Goal: Task Accomplishment & Management: Complete application form

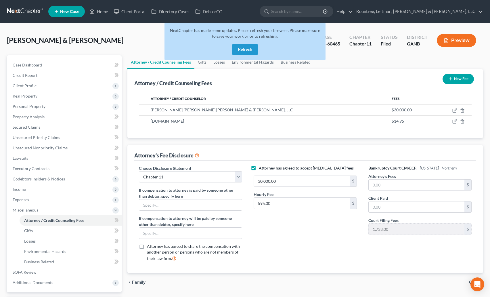
select select "2"
click at [31, 14] on link at bounding box center [25, 11] width 37 height 10
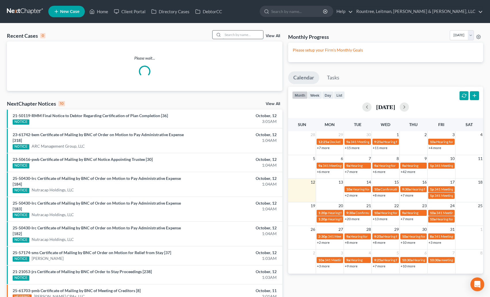
click at [239, 36] on input "search" at bounding box center [243, 34] width 40 height 8
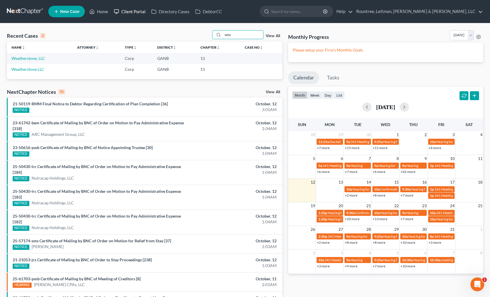
type input "wea"
click at [136, 10] on link "Client Portal" at bounding box center [129, 11] width 37 height 10
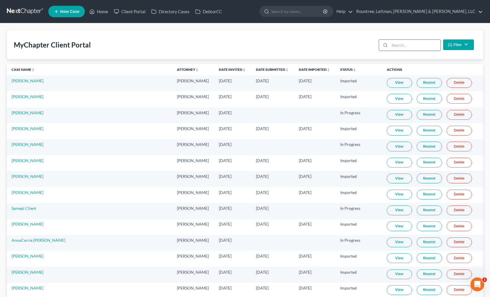
click at [403, 47] on input "search" at bounding box center [415, 45] width 51 height 11
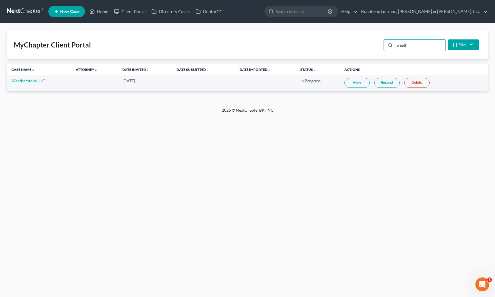
type input "weath"
click at [353, 81] on link "View" at bounding box center [356, 83] width 25 height 10
click at [33, 78] on link "Weatherstone, LLC" at bounding box center [29, 80] width 34 height 5
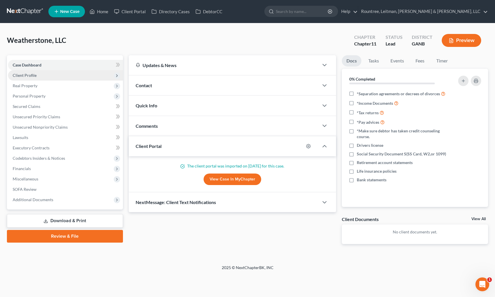
click at [24, 75] on span "Client Profile" at bounding box center [25, 75] width 24 height 5
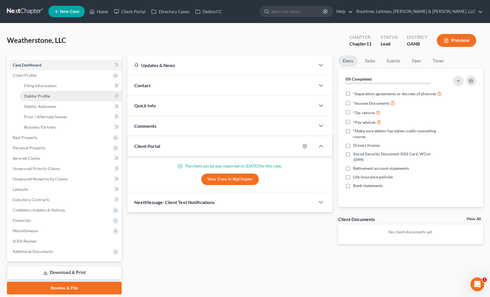
click at [29, 91] on link "Debtor Profile" at bounding box center [71, 96] width 102 height 10
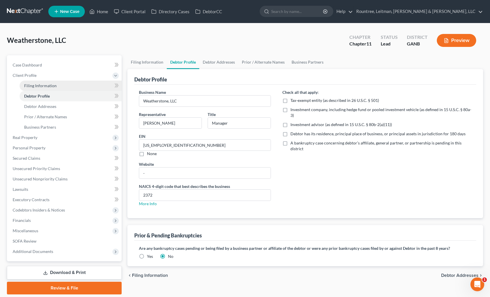
click at [31, 88] on link "Filing Information" at bounding box center [71, 86] width 102 height 10
select select "3"
select select "1"
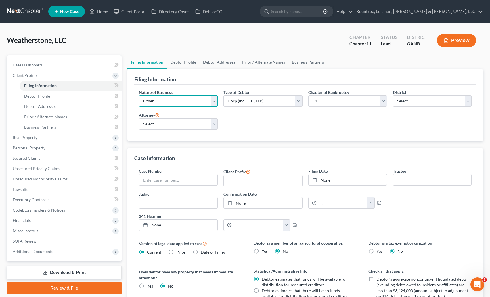
click at [172, 97] on select "Select Clearing Bank Commodity Broker Health Care Business Other Railroad Singl…" at bounding box center [178, 101] width 79 height 12
select select "5"
click at [139, 95] on select "Select Clearing Bank Commodity Broker Health Care Business Other Railroad Singl…" at bounding box center [178, 101] width 79 height 12
click at [191, 123] on select "Select [PERSON_NAME] - GANB [PERSON_NAME] - [PERSON_NAME] [PERSON_NAME] [PERSON…" at bounding box center [178, 124] width 79 height 12
select select "0"
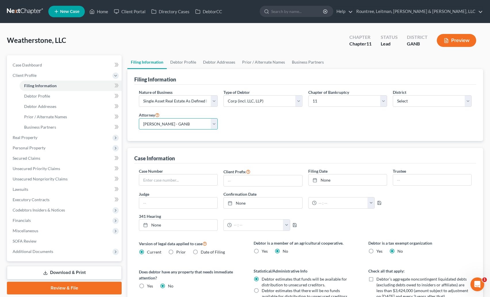
click at [139, 118] on select "Select [PERSON_NAME] - GANB [PERSON_NAME] - [PERSON_NAME] [PERSON_NAME] [PERSON…" at bounding box center [178, 124] width 79 height 12
click at [231, 122] on div "Nature of Business Select Clearing Bank Commodity Broker Health Care Business O…" at bounding box center [305, 111] width 339 height 45
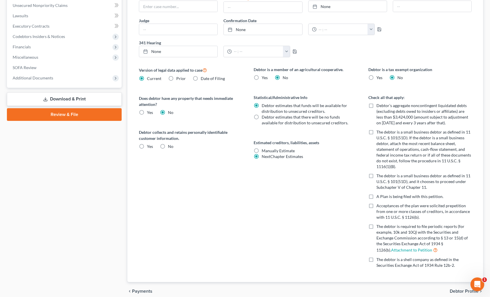
scroll to position [185, 0]
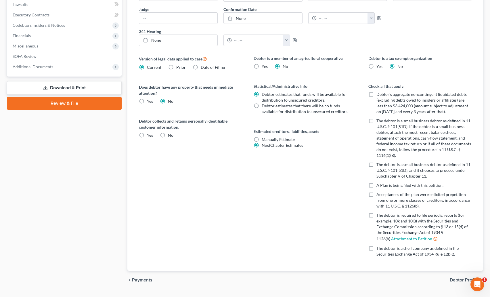
click at [168, 134] on label "No" at bounding box center [170, 135] width 5 height 6
click at [170, 134] on input "No" at bounding box center [172, 134] width 4 height 4
radio input "true"
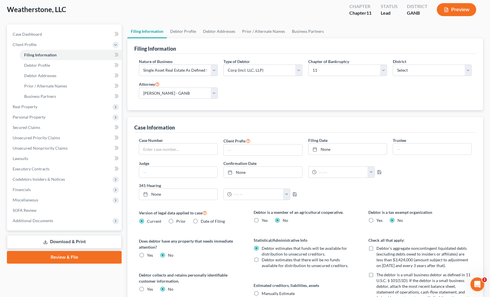
scroll to position [0, 0]
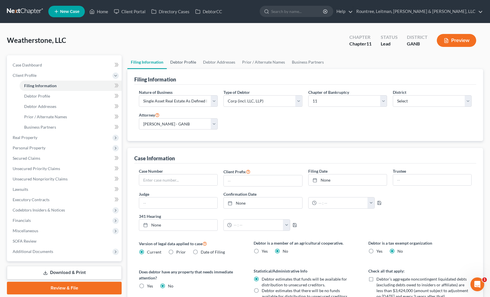
click at [194, 64] on link "Debtor Profile" at bounding box center [183, 62] width 33 height 14
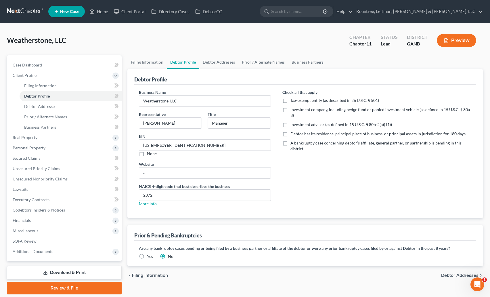
click at [291, 131] on label "Debtor has its residence, principal place of business, or principal assets in j…" at bounding box center [378, 134] width 175 height 6
click at [293, 131] on input "Debtor has its residence, principal place of business, or principal assets in j…" at bounding box center [295, 133] width 4 height 4
checkbox input "true"
click at [228, 63] on link "Debtor Addresses" at bounding box center [218, 62] width 39 height 14
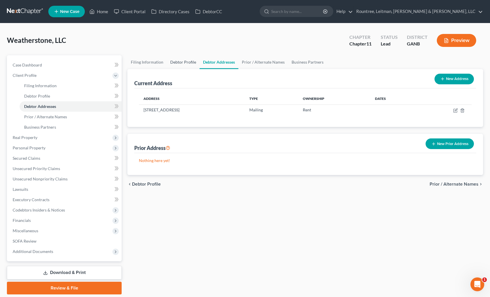
click at [175, 61] on link "Debtor Profile" at bounding box center [183, 62] width 33 height 14
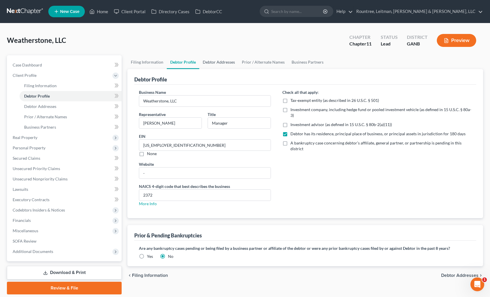
click at [212, 63] on link "Debtor Addresses" at bounding box center [218, 62] width 39 height 14
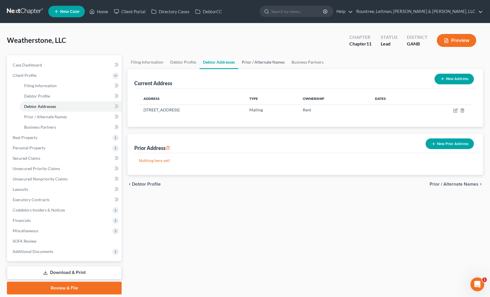
click at [262, 61] on link "Prior / Alternate Names" at bounding box center [263, 62] width 50 height 14
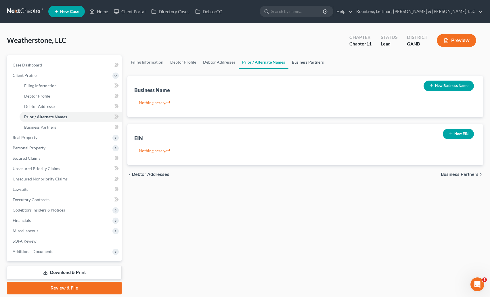
click at [311, 64] on link "Business Partners" at bounding box center [308, 62] width 39 height 14
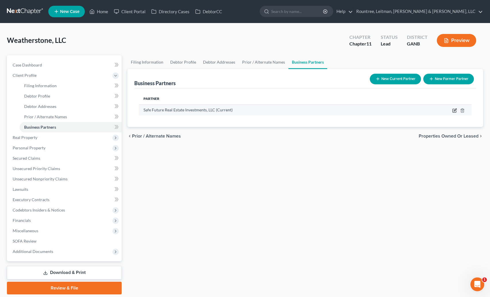
click at [453, 111] on icon "button" at bounding box center [455, 110] width 5 height 5
select select "10"
select select "2"
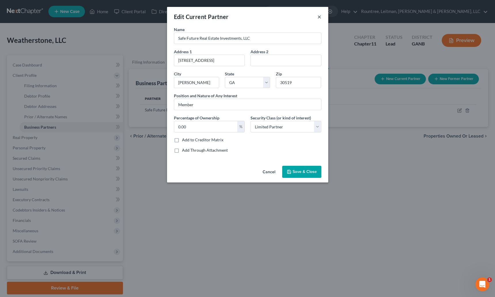
click at [319, 18] on button "×" at bounding box center [319, 16] width 4 height 7
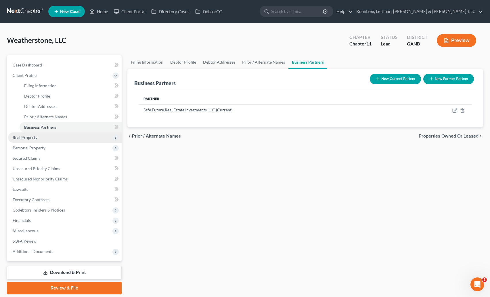
click at [35, 142] on span "Real Property" at bounding box center [65, 137] width 114 height 10
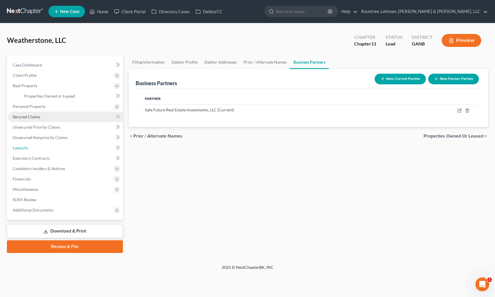
click at [42, 147] on link "Lawsuits" at bounding box center [65, 148] width 115 height 10
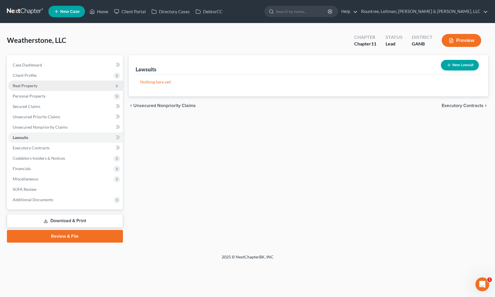
click at [43, 86] on span "Real Property" at bounding box center [65, 86] width 115 height 10
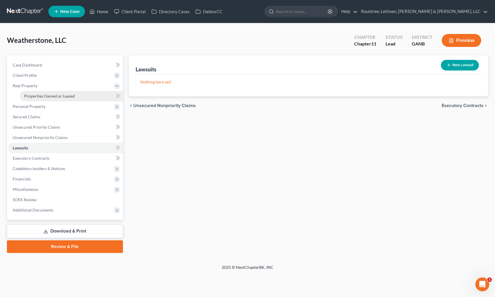
click at [46, 91] on link "Properties Owned or Leased" at bounding box center [71, 96] width 103 height 10
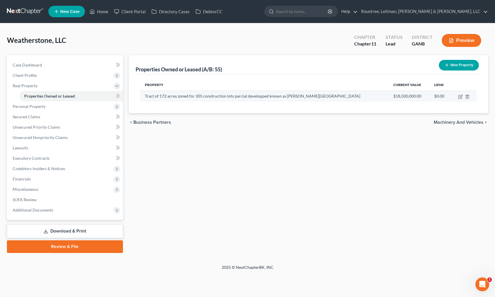
drag, startPoint x: 349, startPoint y: 97, endPoint x: 319, endPoint y: 97, distance: 29.3
click at [319, 97] on td "Tract of 172 acres zoned for 305 construction lots parcial developped known as …" at bounding box center [264, 96] width 248 height 11
copy td "Dallas GA 30157"
click at [34, 77] on span "Client Profile" at bounding box center [25, 75] width 24 height 5
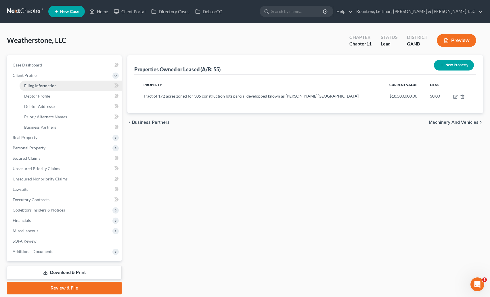
click at [46, 81] on link "Filing Information" at bounding box center [71, 86] width 102 height 10
select select "5"
select select "1"
select select "19"
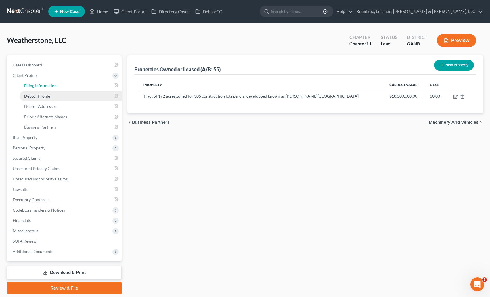
select select "0"
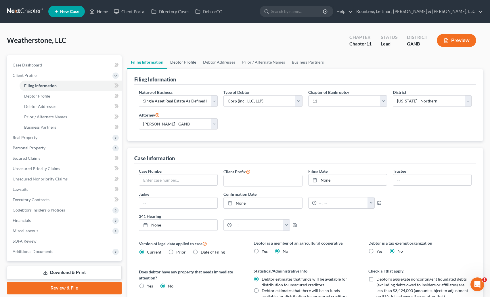
click at [190, 63] on link "Debtor Profile" at bounding box center [183, 62] width 33 height 14
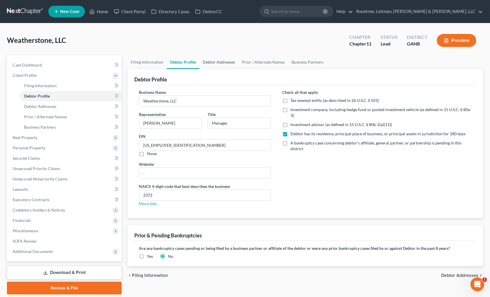
click at [215, 67] on link "Debtor Addresses" at bounding box center [218, 62] width 39 height 14
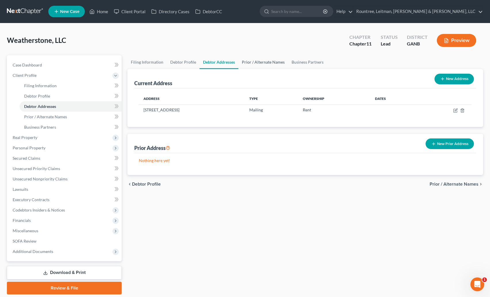
click at [257, 63] on link "Prior / Alternate Names" at bounding box center [263, 62] width 50 height 14
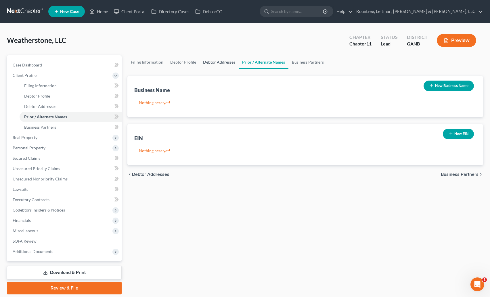
click at [211, 64] on link "Debtor Addresses" at bounding box center [219, 62] width 39 height 14
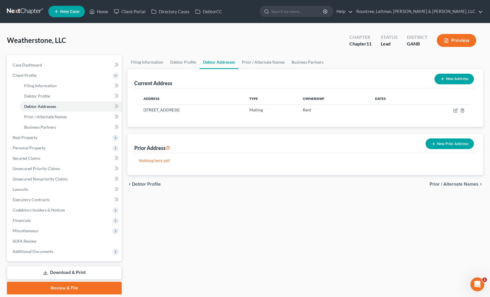
click at [452, 78] on button "New Address" at bounding box center [454, 79] width 39 height 11
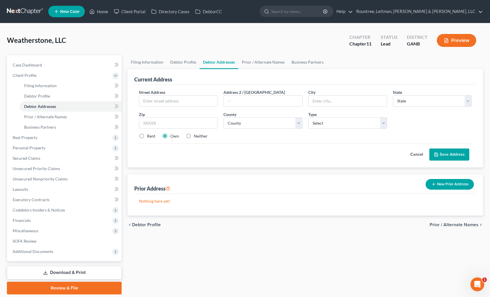
click at [170, 136] on label "Own" at bounding box center [174, 136] width 9 height 6
click at [173, 136] on input "Own" at bounding box center [175, 135] width 4 height 4
click at [176, 62] on link "Debtor Profile" at bounding box center [183, 62] width 33 height 14
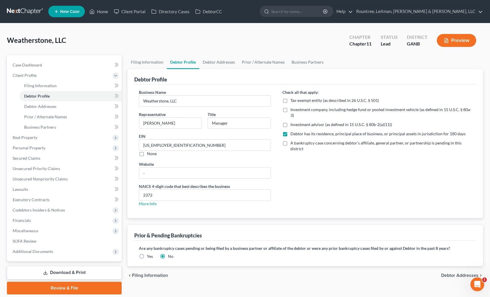
click at [189, 62] on link "Debtor Profile" at bounding box center [183, 62] width 33 height 14
click at [146, 57] on link "Filing Information" at bounding box center [146, 62] width 39 height 14
select select "5"
select select "1"
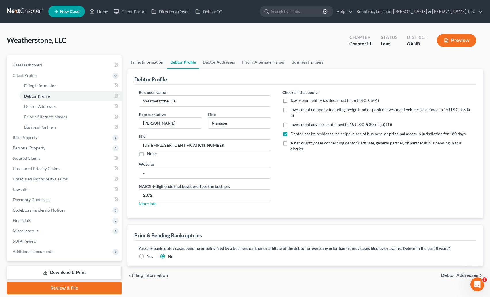
select select "19"
select select "0"
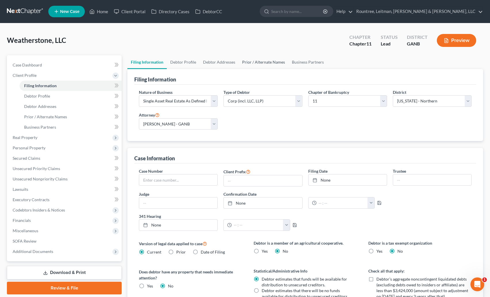
click at [254, 58] on link "Prior / Alternate Names" at bounding box center [264, 62] width 50 height 14
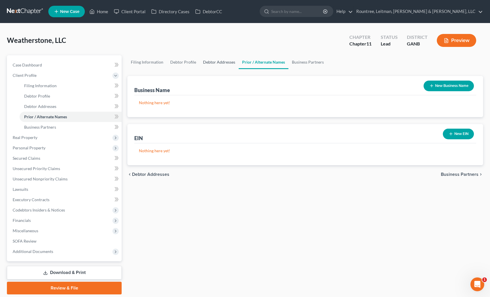
click at [216, 62] on link "Debtor Addresses" at bounding box center [219, 62] width 39 height 14
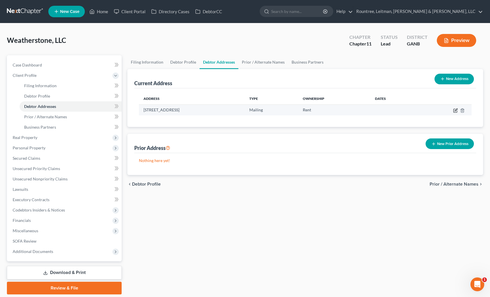
click at [457, 111] on icon "button" at bounding box center [455, 110] width 5 height 5
select select "10"
select select "66"
select select "1"
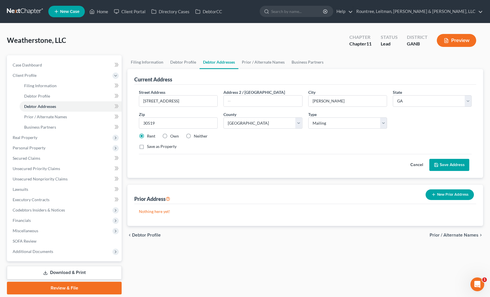
click at [194, 135] on label "Neither" at bounding box center [201, 136] width 14 height 6
click at [196, 135] on input "Neither" at bounding box center [198, 135] width 4 height 4
radio input "true"
click at [452, 166] on button "Save Address" at bounding box center [450, 165] width 40 height 12
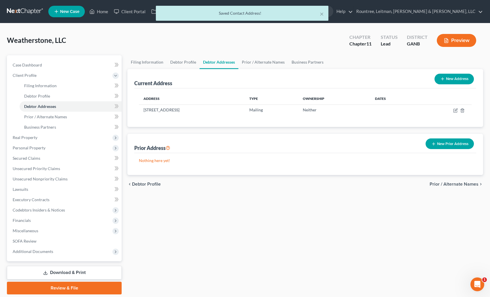
click at [457, 78] on button "New Address" at bounding box center [454, 79] width 39 height 11
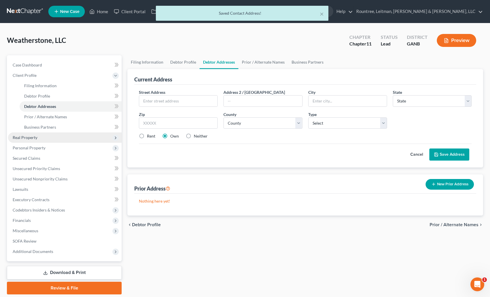
click at [43, 138] on span "Real Property" at bounding box center [65, 137] width 114 height 10
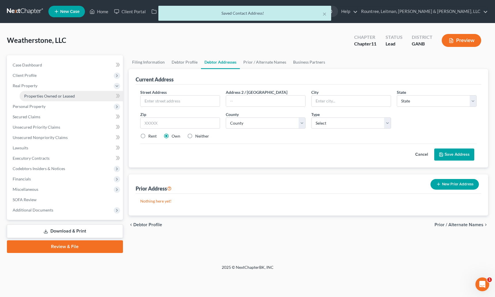
click at [54, 96] on span "Properties Owned or Leased" at bounding box center [49, 95] width 51 height 5
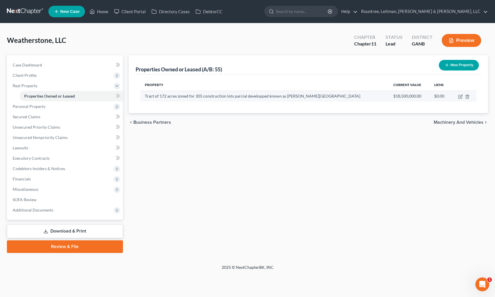
drag, startPoint x: 145, startPoint y: 98, endPoint x: 352, endPoint y: 97, distance: 207.1
click at [352, 97] on td "Tract of 172 acres zoned for 305 construction lots parcial developped known as …" at bounding box center [264, 96] width 248 height 11
copy td "Tract of 172 acres zoned for 305 construction lots parcial developped known as …"
click at [22, 77] on span "Client Profile" at bounding box center [25, 75] width 24 height 5
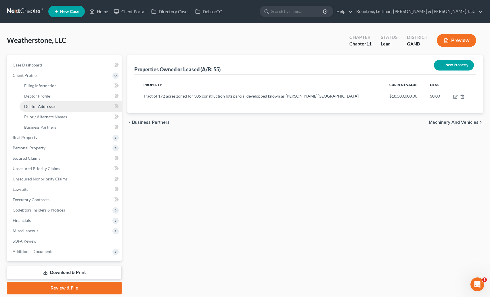
click at [40, 103] on link "Debtor Addresses" at bounding box center [71, 106] width 102 height 10
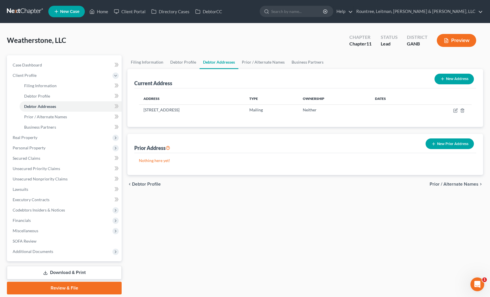
click at [451, 78] on button "New Address" at bounding box center [454, 79] width 39 height 11
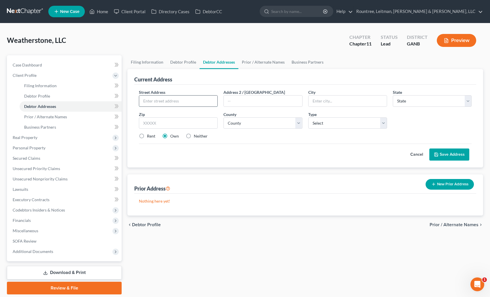
click at [161, 103] on input "text" at bounding box center [178, 101] width 78 height 11
paste input "Tract of 172 acres zoned for 305 constru"
click at [207, 102] on body "Home New Case Client Portal Directory Cases DebtorCC Rountree, Leitman, [PERSON…" at bounding box center [245, 158] width 490 height 316
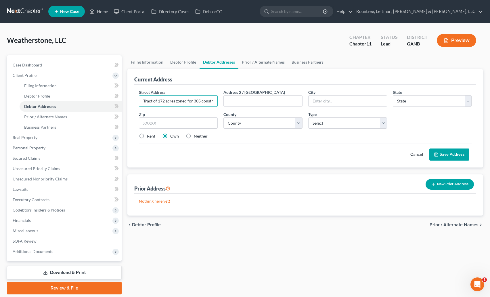
drag, startPoint x: 157, startPoint y: 101, endPoint x: 136, endPoint y: 104, distance: 21.2
click at [134, 104] on div "Street Address * Tract of 172 acres zoned for 305 constru Address 2 / [GEOGRAPH…" at bounding box center [305, 126] width 342 height 83
drag, startPoint x: 161, startPoint y: 101, endPoint x: 203, endPoint y: 100, distance: 42.0
click at [203, 100] on input "172 acres zoned for 305 constru" at bounding box center [178, 101] width 78 height 11
click at [169, 101] on input "172 acre" at bounding box center [178, 101] width 78 height 11
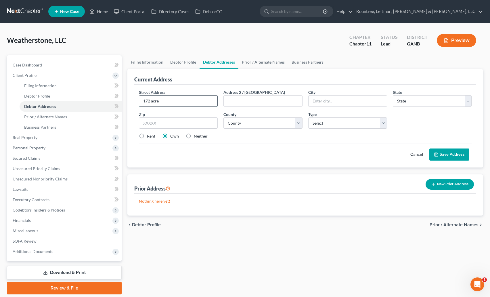
type input "172 acres"
drag, startPoint x: 171, startPoint y: 101, endPoint x: 133, endPoint y: 94, distance: 38.4
click at [133, 94] on div "Current Address Street Address * 172 acres Address 2 / [GEOGRAPHIC_DATA] * Stat…" at bounding box center [305, 118] width 356 height 98
click at [246, 101] on input "text" at bounding box center [263, 101] width 78 height 11
click at [35, 148] on span "Personal Property" at bounding box center [29, 147] width 33 height 5
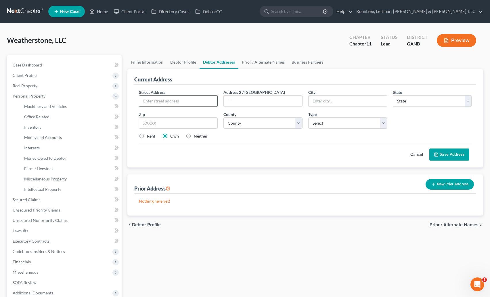
click at [191, 101] on input "text" at bounding box center [178, 101] width 78 height 11
click at [180, 103] on input "text" at bounding box center [178, 101] width 78 height 11
click at [323, 102] on input "text" at bounding box center [348, 101] width 78 height 11
type input "[GEOGRAPHIC_DATA]"
select select "10"
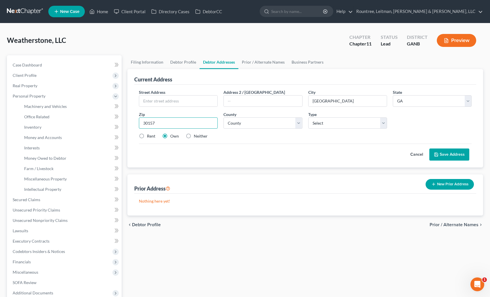
type input "30157"
select select "109"
click at [331, 118] on select "Select Business Mailing Location of Assets" at bounding box center [347, 123] width 79 height 12
select select "2"
click at [308, 117] on select "Select Business Mailing Location of Assets" at bounding box center [347, 123] width 79 height 12
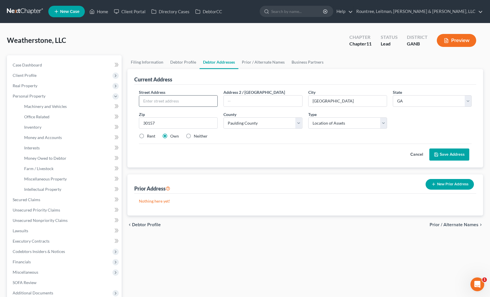
click at [165, 102] on input "text" at bounding box center [178, 101] width 78 height 11
click at [248, 103] on input "text" at bounding box center [263, 101] width 78 height 11
type input "[PERSON_NAME]"
click at [171, 102] on input "text" at bounding box center [178, 101] width 78 height 11
type input "172 acre subdivision"
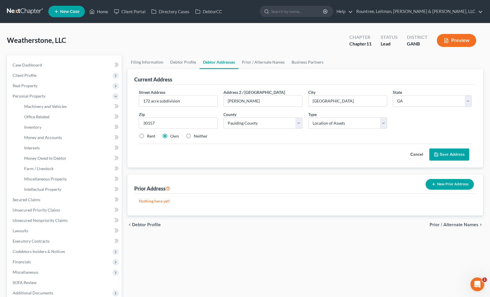
click at [454, 156] on button "Save Address" at bounding box center [450, 154] width 40 height 12
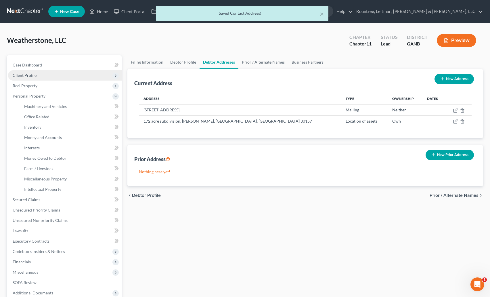
click at [26, 77] on span "Client Profile" at bounding box center [25, 75] width 24 height 5
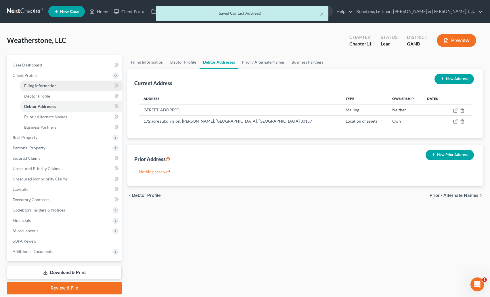
click at [34, 81] on link "Filing Information" at bounding box center [71, 86] width 102 height 10
select select "5"
select select "1"
select select "19"
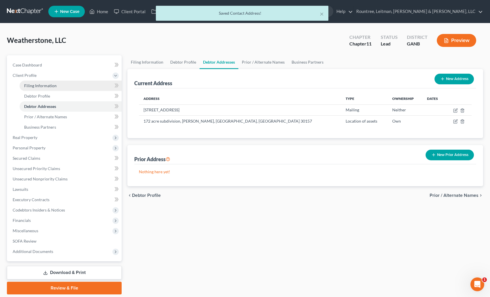
select select "0"
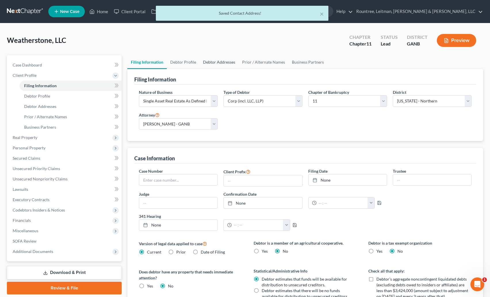
click at [209, 60] on link "Debtor Addresses" at bounding box center [219, 62] width 39 height 14
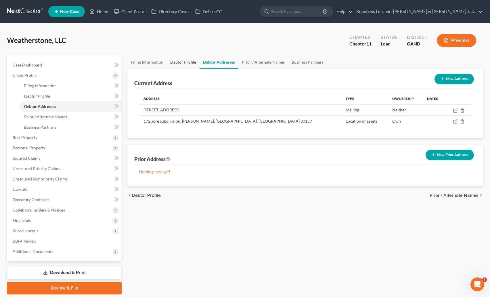
click at [186, 62] on link "Debtor Profile" at bounding box center [183, 62] width 33 height 14
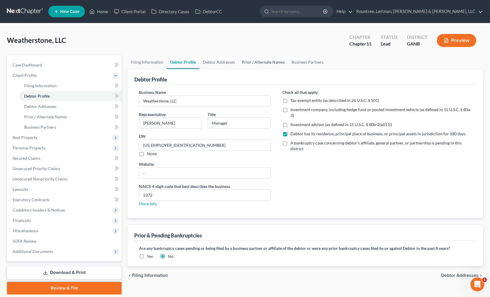
click at [257, 62] on link "Prior / Alternate Names" at bounding box center [263, 62] width 50 height 14
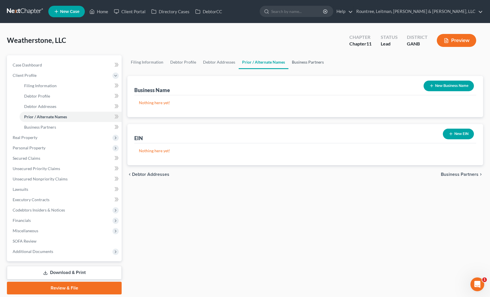
click at [305, 63] on link "Business Partners" at bounding box center [308, 62] width 39 height 14
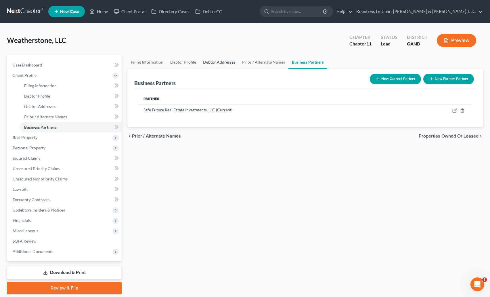
click at [215, 63] on link "Debtor Addresses" at bounding box center [219, 62] width 39 height 14
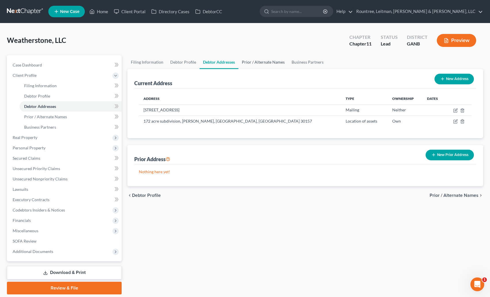
click at [258, 61] on link "Prior / Alternate Names" at bounding box center [263, 62] width 50 height 14
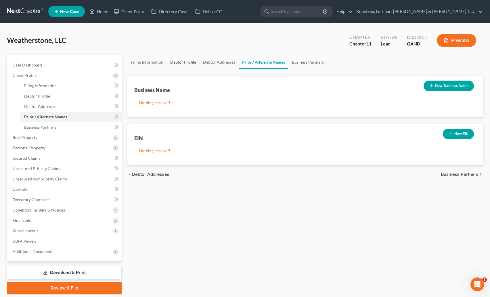
click at [185, 57] on link "Debtor Profile" at bounding box center [183, 62] width 33 height 14
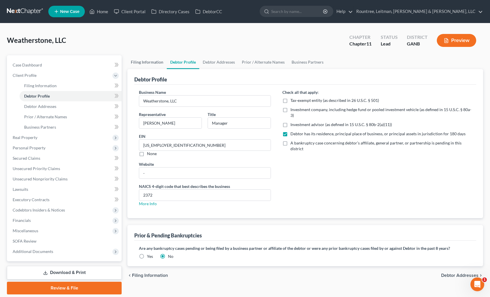
click at [153, 62] on link "Filing Information" at bounding box center [146, 62] width 39 height 14
select select "5"
select select "1"
select select "19"
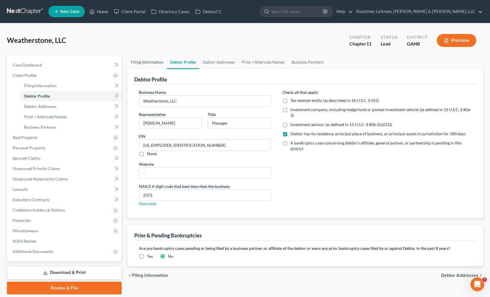
select select "0"
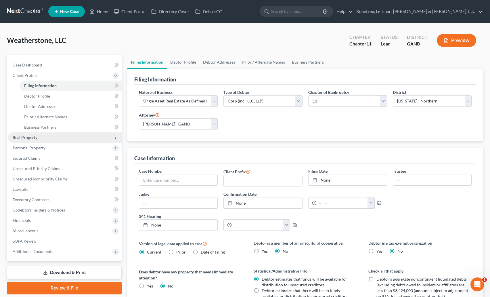
click at [16, 136] on span "Real Property" at bounding box center [25, 137] width 25 height 5
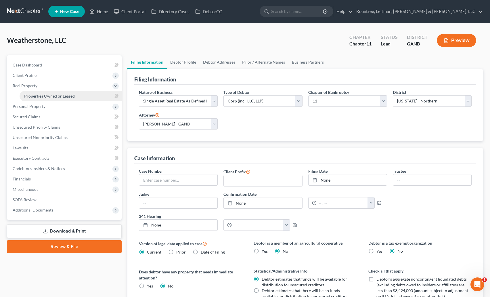
click at [56, 100] on link "Properties Owned or Leased" at bounding box center [71, 96] width 102 height 10
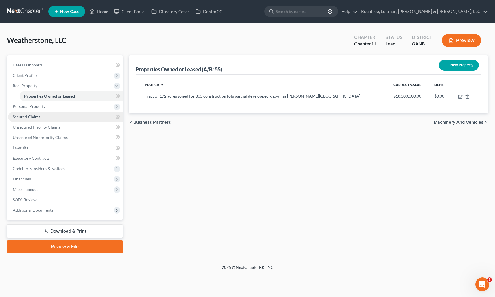
click at [38, 116] on span "Secured Claims" at bounding box center [27, 116] width 28 height 5
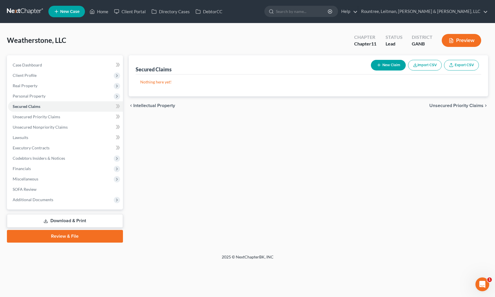
click at [390, 62] on button "New Claim" at bounding box center [388, 65] width 35 height 11
select select "0"
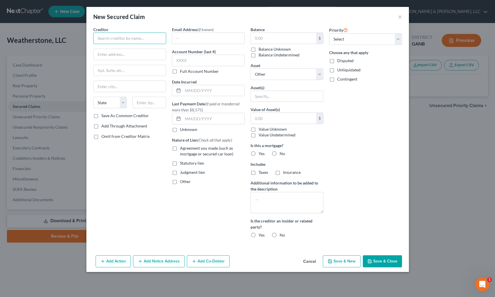
click at [137, 39] on input "text" at bounding box center [129, 39] width 73 height 12
click at [134, 39] on input "Constriuctu" at bounding box center [129, 39] width 73 height 12
click at [138, 34] on input "Con" at bounding box center [129, 39] width 73 height 12
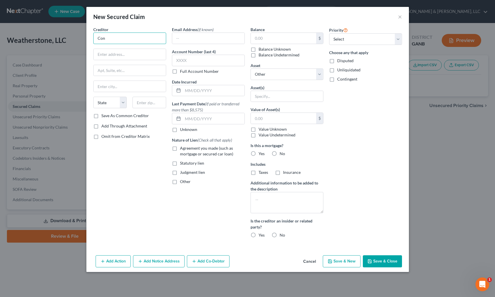
click at [138, 34] on input "Con" at bounding box center [129, 39] width 73 height 12
paste input "ONSTRUCTION LOAN SERVICES II, LLC"
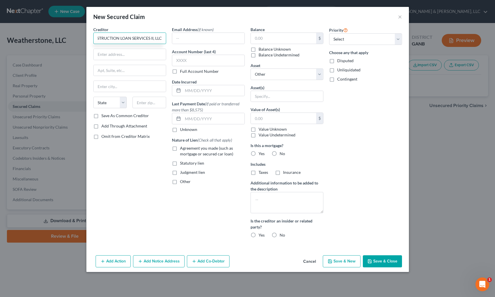
type input "CONSTRUCTION LOAN SERVICES II, LLC"
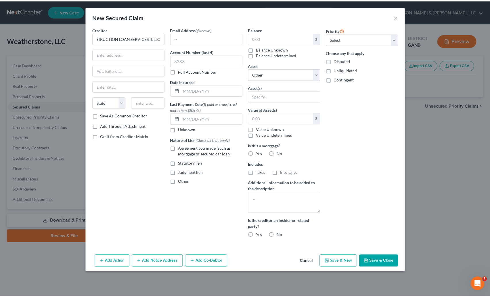
scroll to position [0, 0]
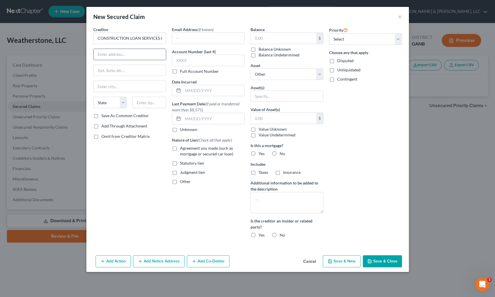
click at [126, 54] on input "text" at bounding box center [129, 54] width 72 height 11
paste input "[STREET_ADDRESS]"
click at [139, 53] on input "[STREET_ADDRESS]" at bounding box center [129, 54] width 72 height 11
type input "[STREET_ADDRESS]"
click at [106, 88] on input "text" at bounding box center [129, 86] width 72 height 11
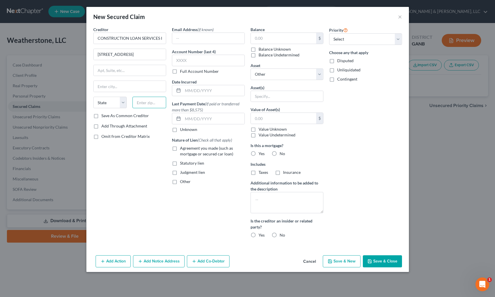
click at [146, 101] on input "text" at bounding box center [149, 103] width 34 height 12
type input "98374"
type input "Puyallup"
select select "50"
click at [180, 148] on label "Agreement you made (such as mortgage or secured car loan)" at bounding box center [212, 151] width 65 height 12
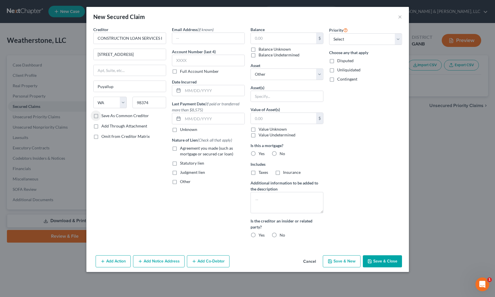
click at [182, 148] on input "Agreement you made (such as mortgage or secured car loan)" at bounding box center [184, 147] width 4 height 4
checkbox input "true"
click at [266, 36] on input "text" at bounding box center [283, 38] width 65 height 11
type input "10,511,255"
click at [350, 37] on select "Select 1st 2nd 3rd 4th 5th 6th 7th 8th 9th 10th 11th 12th 13th 14th 15th 16th 1…" at bounding box center [365, 39] width 73 height 12
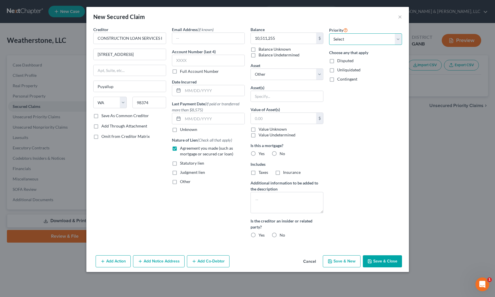
select select "0"
click at [329, 33] on select "Select 1st 2nd 3rd 4th 5th 6th 7th 8th 9th 10th 11th 12th 13th 14th 15th 16th 1…" at bounding box center [365, 39] width 73 height 12
click at [271, 77] on select "Select Other Multiple Assets Tract of 172 acres zoned for 305 construction lots…" at bounding box center [286, 74] width 73 height 12
select select "2"
click at [250, 68] on select "Select Other Multiple Assets Tract of 172 acres zoned for 305 construction lots…" at bounding box center [286, 74] width 73 height 12
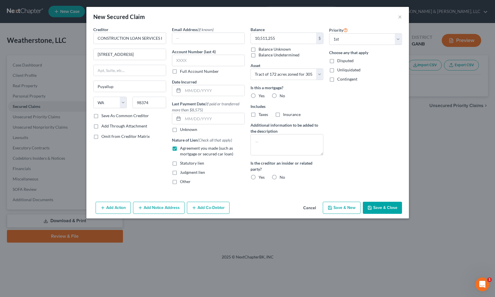
click at [258, 96] on label "Yes" at bounding box center [261, 96] width 6 height 6
click at [261, 96] on input "Yes" at bounding box center [263, 95] width 4 height 4
radio input "true"
click at [279, 178] on label "No" at bounding box center [281, 177] width 5 height 6
click at [282, 178] on input "No" at bounding box center [284, 176] width 4 height 4
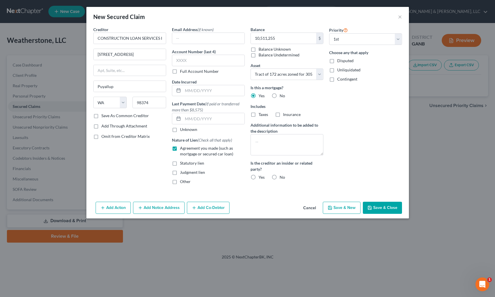
radio input "true"
click at [379, 206] on button "Save & Close" at bounding box center [381, 208] width 39 height 12
select select
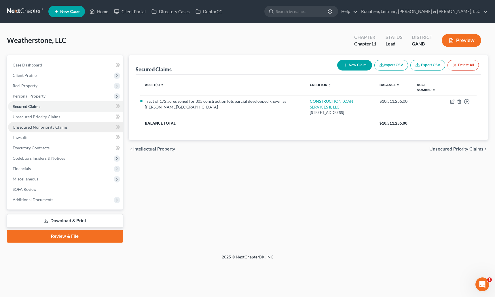
click at [49, 126] on span "Unsecured Nonpriority Claims" at bounding box center [40, 127] width 55 height 5
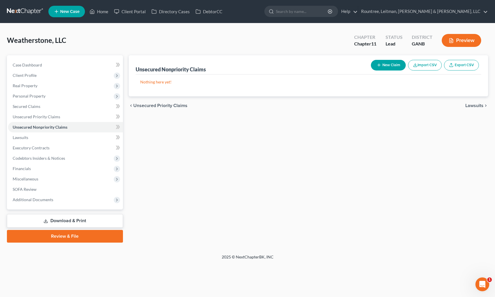
click at [410, 136] on div "Unsecured Nonpriority Claims New Claim Import CSV Export CSV Nothing here yet! …" at bounding box center [308, 148] width 365 height 187
click at [418, 68] on button "Import CSV" at bounding box center [425, 65] width 34 height 11
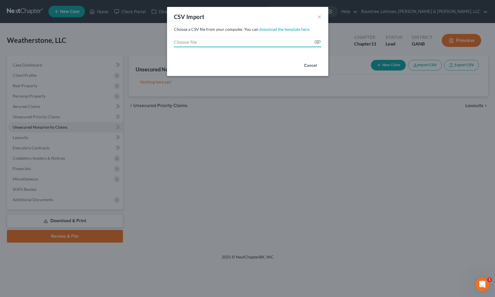
click at [312, 41] on input "Choose file" at bounding box center [247, 42] width 147 height 10
type input "C:\fakepath\Weatherstone Creditors.csv"
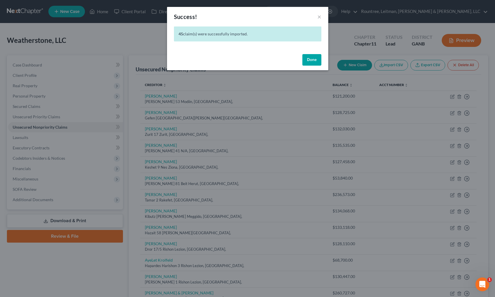
click at [307, 60] on button "Done" at bounding box center [311, 60] width 19 height 12
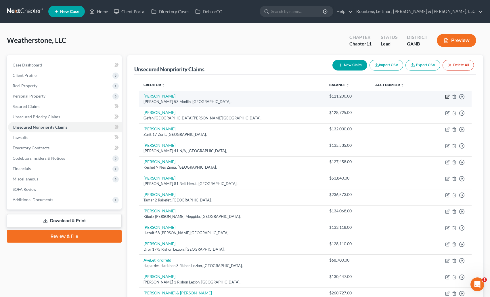
click at [446, 97] on icon "button" at bounding box center [447, 96] width 5 height 5
select select "2"
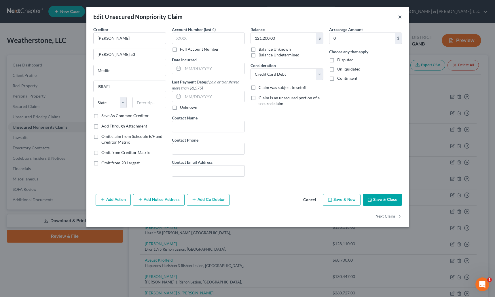
click at [398, 16] on button "×" at bounding box center [400, 16] width 4 height 7
